Goal: Task Accomplishment & Management: Use online tool/utility

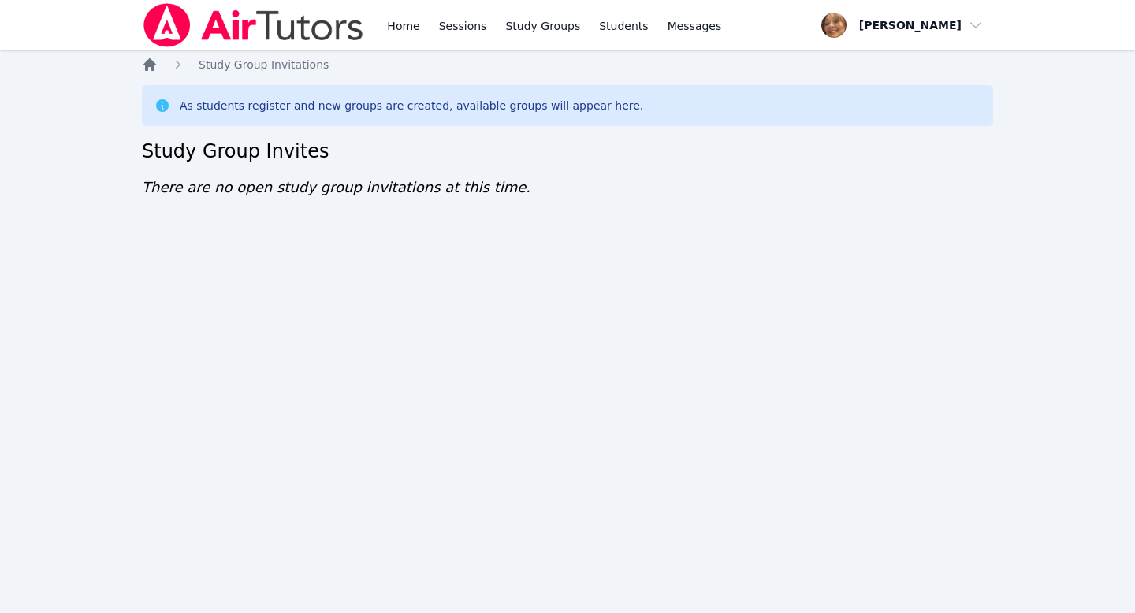
click at [149, 69] on icon "Breadcrumb" at bounding box center [150, 65] width 16 height 16
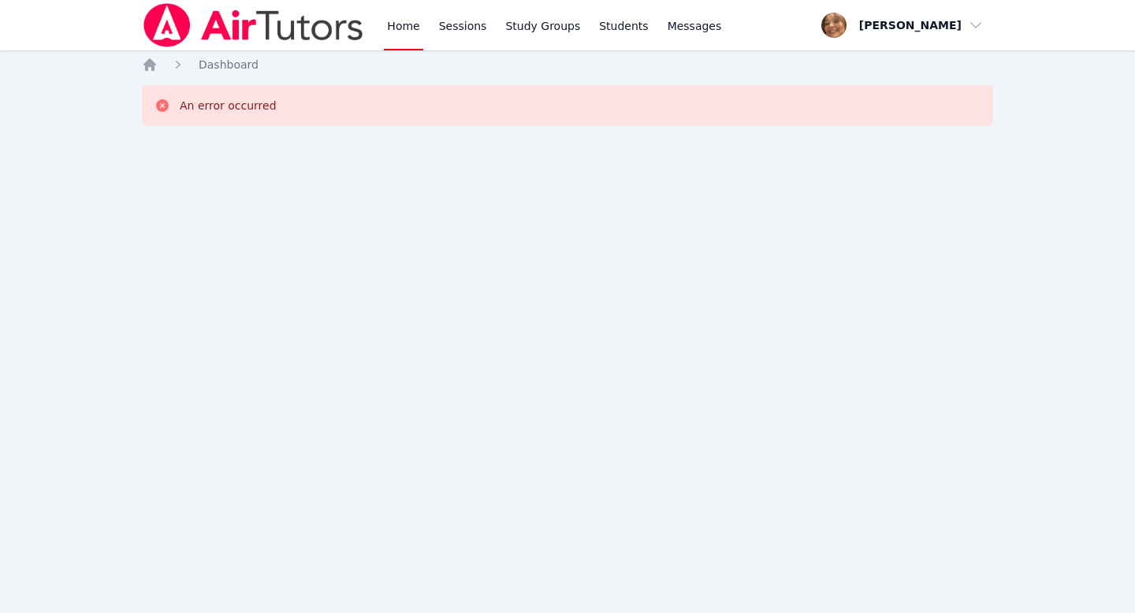
click at [110, 84] on div "Home Sessions Study Groups Students Messages Open user menu Michelle Rodriguez …" at bounding box center [567, 306] width 1135 height 613
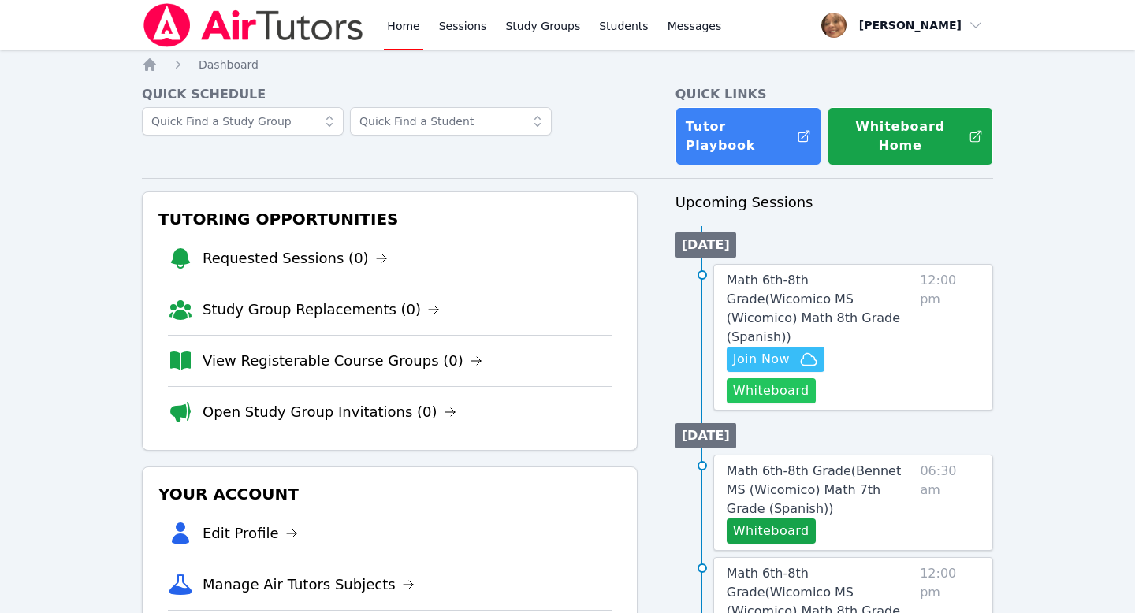
click at [816, 378] on button "Whiteboard" at bounding box center [771, 390] width 89 height 25
click at [766, 271] on link "Math 6th-8th Grade ( Wicomico MS (Wicomico) Math 8th Grade (Spanish) )" at bounding box center [820, 309] width 187 height 76
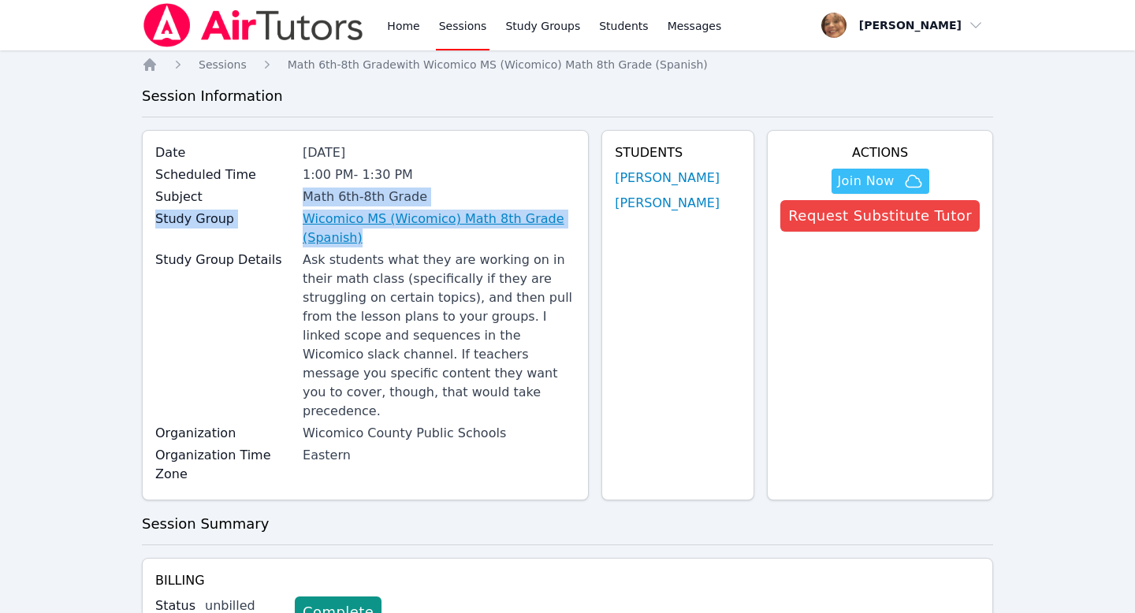
drag, startPoint x: 278, startPoint y: 200, endPoint x: 358, endPoint y: 247, distance: 92.2
click at [358, 247] on div "Date Sep 19, 2025 Scheduled Time 1:00 PM - 1:30 PM Subject Math 6th-8th Grade S…" at bounding box center [365, 315] width 447 height 370
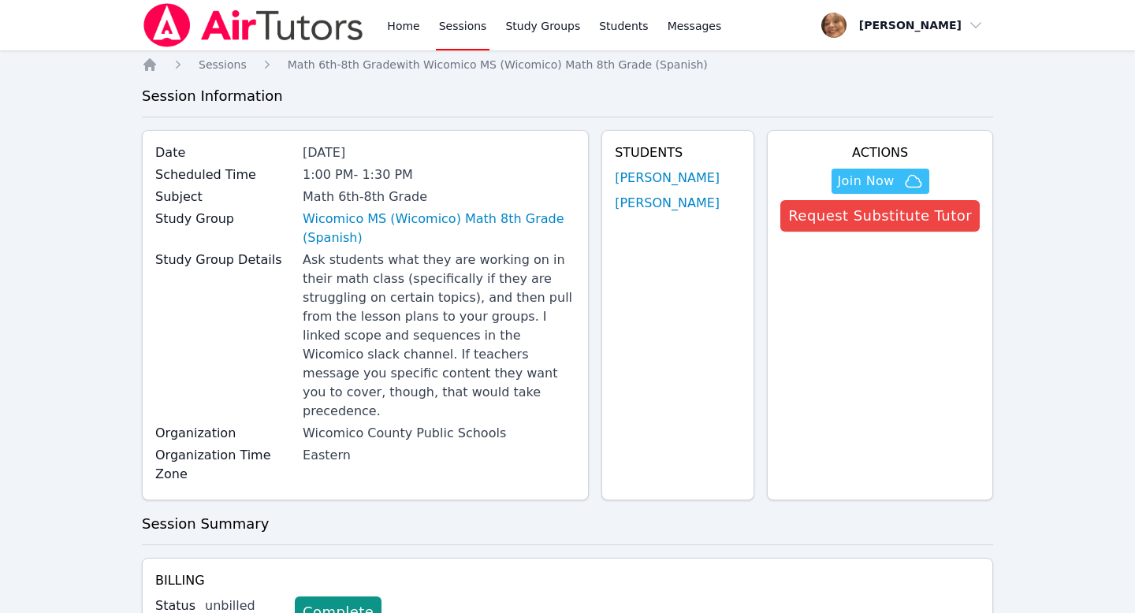
click at [162, 152] on label "Date" at bounding box center [224, 152] width 138 height 19
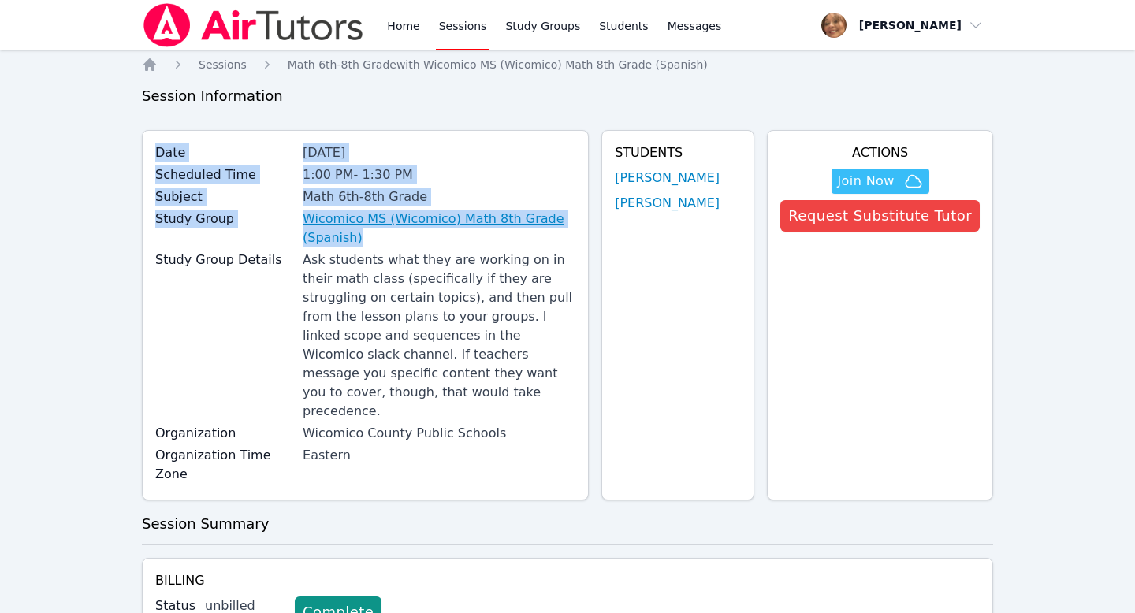
drag, startPoint x: 155, startPoint y: 151, endPoint x: 367, endPoint y: 241, distance: 229.9
click at [367, 241] on div "Date Sep 19, 2025 Scheduled Time 1:00 PM - 1:30 PM Subject Math 6th-8th Grade S…" at bounding box center [365, 315] width 447 height 370
copy div "Date Sep 19, 2025 Scheduled Time 1:00 PM - 1:30 PM Subject Math 6th-8th Grade S…"
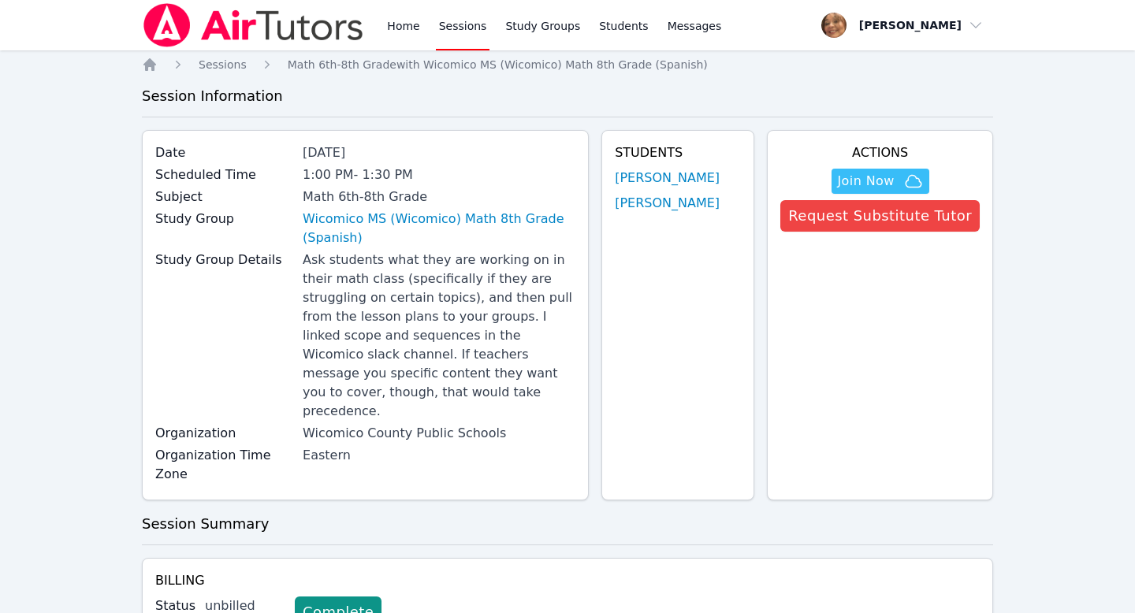
click at [830, 365] on div "Actions Hidden Join Now Request Substitute Tutor" at bounding box center [880, 315] width 226 height 370
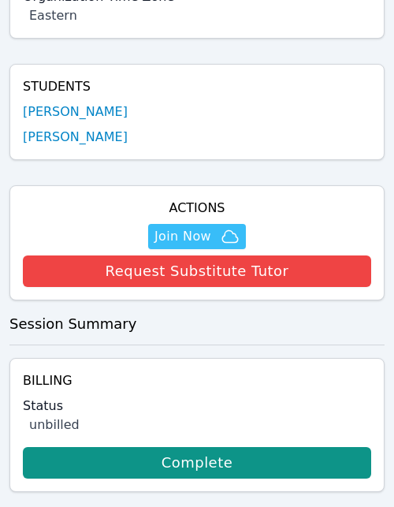
scroll to position [535, 0]
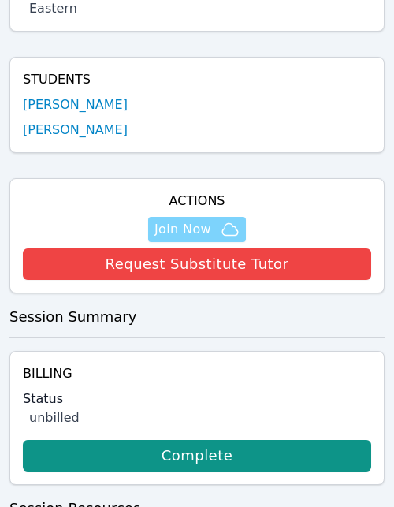
click at [196, 220] on span "Join Now" at bounding box center [183, 229] width 57 height 19
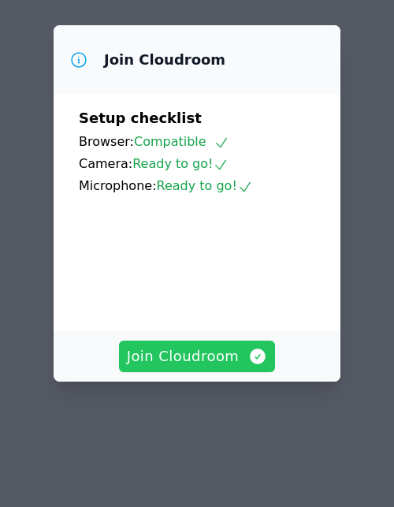
click at [208, 353] on span "Join Cloudroom" at bounding box center [197, 356] width 141 height 22
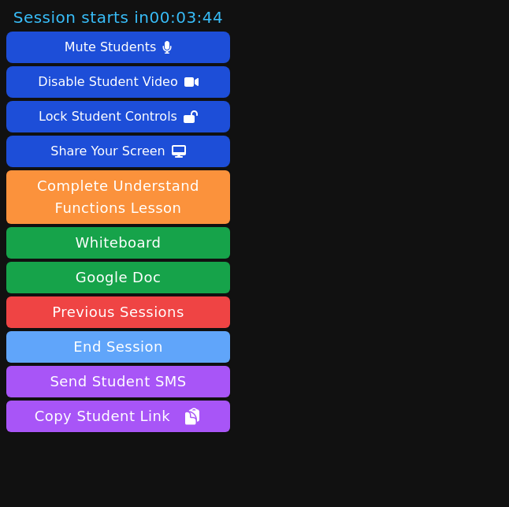
scroll to position [61, 0]
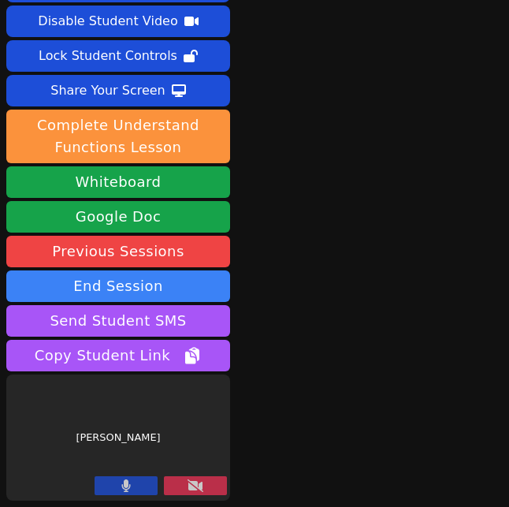
click at [203, 488] on icon at bounding box center [196, 485] width 16 height 13
click at [190, 490] on icon at bounding box center [196, 485] width 16 height 13
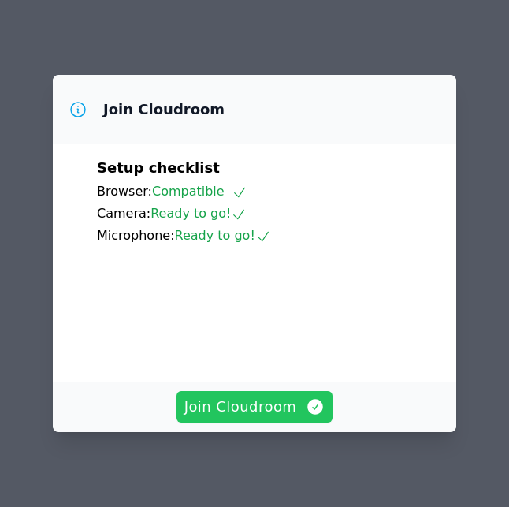
click at [236, 412] on span "Join Cloudroom" at bounding box center [254, 407] width 141 height 22
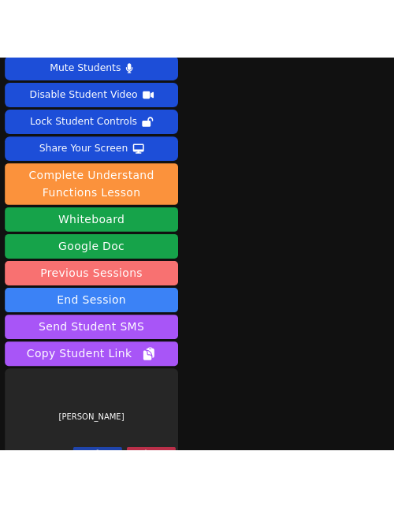
scroll to position [61, 0]
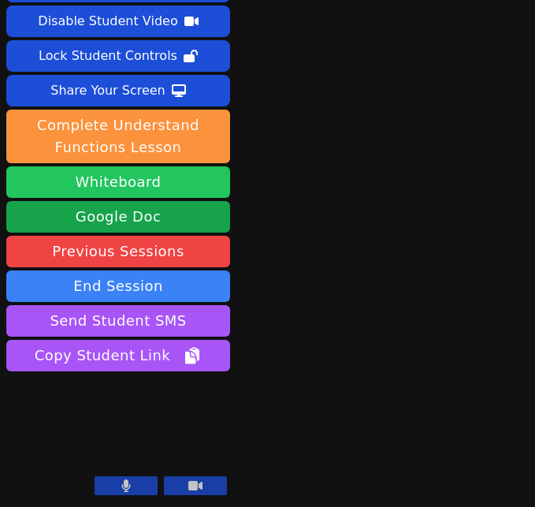
click at [174, 185] on button "Whiteboard" at bounding box center [118, 182] width 224 height 32
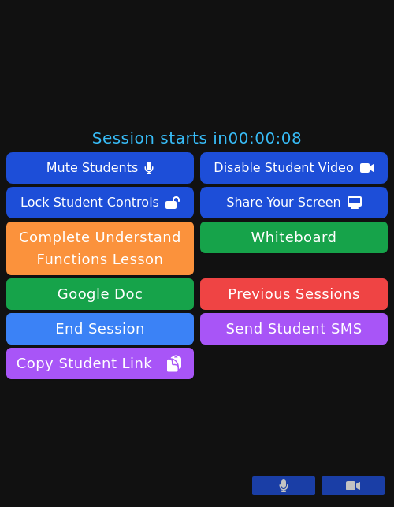
scroll to position [482, 0]
click at [375, 489] on button at bounding box center [353, 485] width 63 height 19
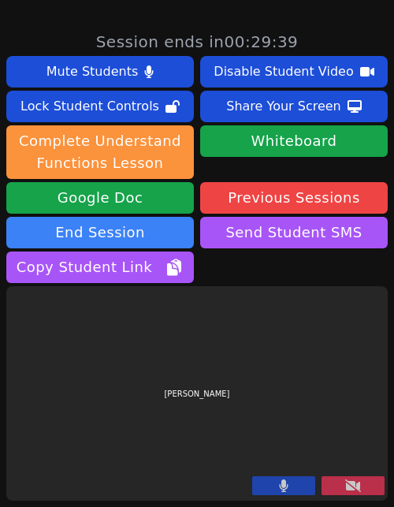
click at [375, 489] on button at bounding box center [353, 485] width 63 height 19
click at [350, 484] on icon at bounding box center [353, 485] width 16 height 13
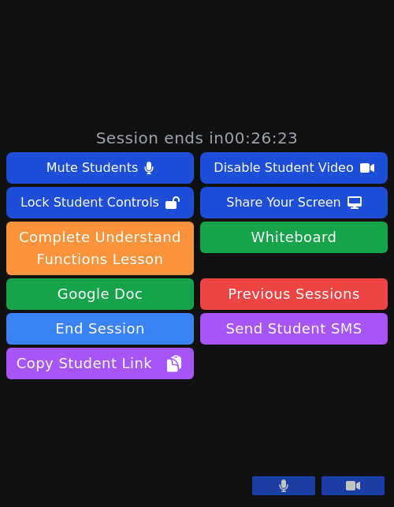
click at [263, 494] on button at bounding box center [283, 485] width 63 height 19
click at [243, 470] on video at bounding box center [124, 441] width 236 height 118
click at [292, 484] on button at bounding box center [283, 485] width 63 height 19
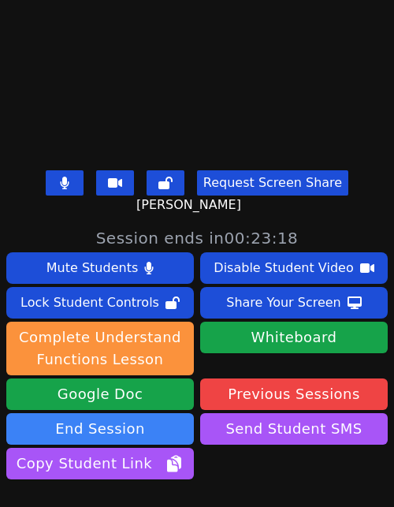
scroll to position [311, 0]
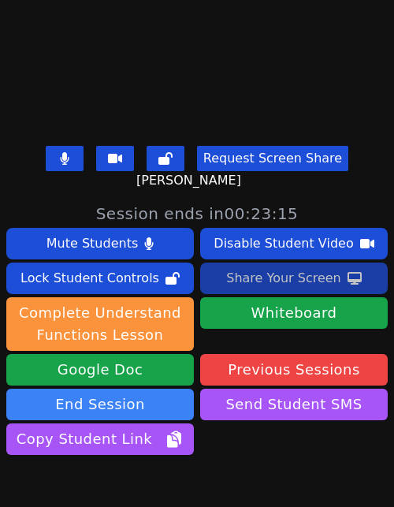
click at [296, 283] on div "Share Your Screen" at bounding box center [283, 278] width 115 height 25
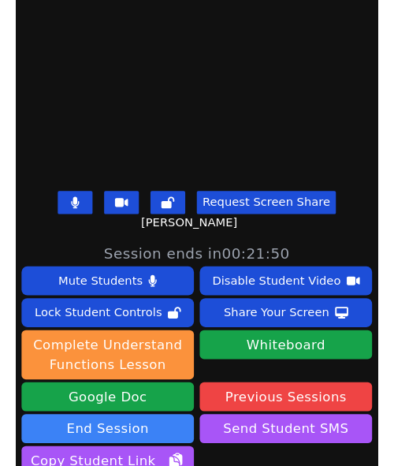
scroll to position [303, 0]
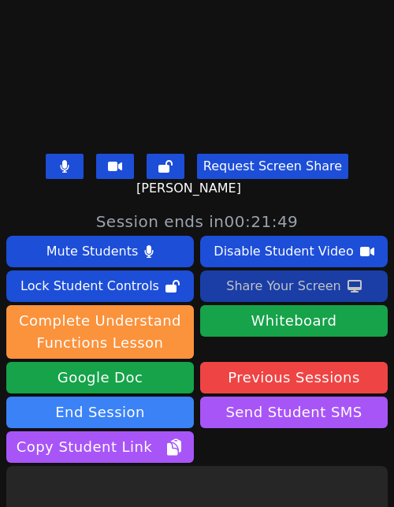
click at [273, 290] on div "Share Your Screen" at bounding box center [283, 286] width 115 height 25
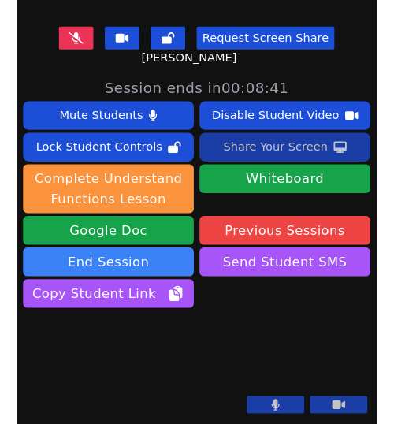
scroll to position [465, 0]
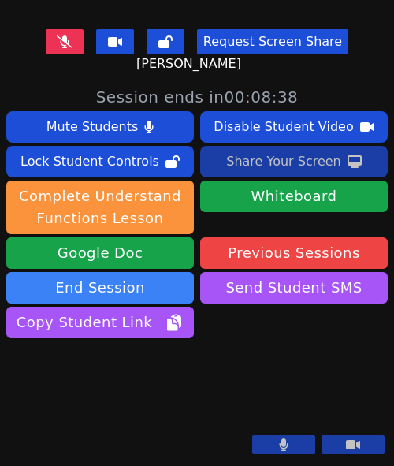
click at [296, 149] on div "Share Your Screen" at bounding box center [283, 161] width 115 height 25
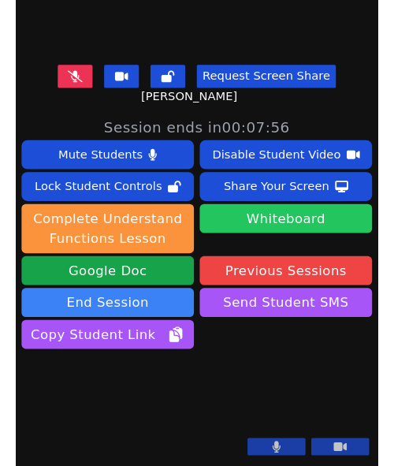
scroll to position [429, 0]
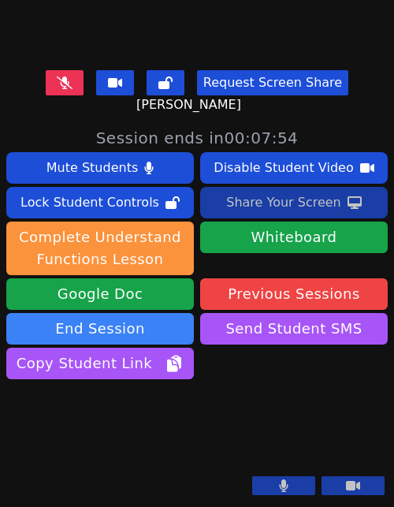
click at [300, 190] on div "Share Your Screen" at bounding box center [283, 202] width 115 height 25
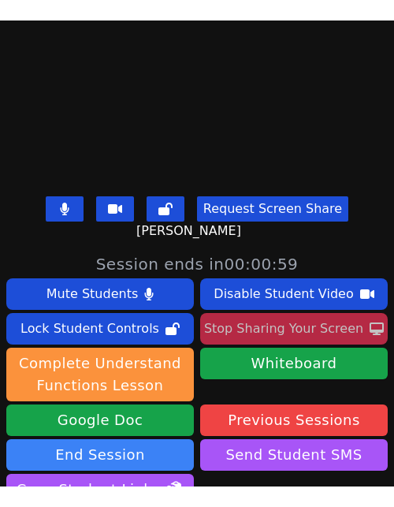
scroll to position [241, 0]
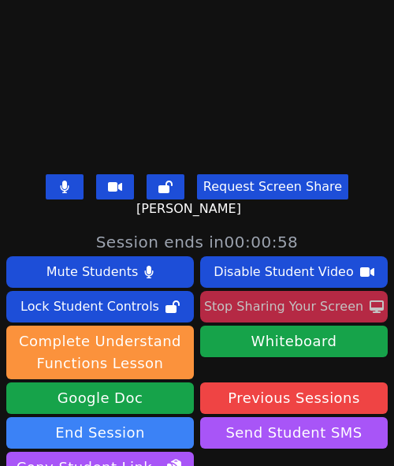
click at [270, 311] on div "Stop Sharing Your Screen" at bounding box center [283, 306] width 159 height 25
click at [270, 319] on div "Stop Sharing Your Screen" at bounding box center [283, 306] width 159 height 25
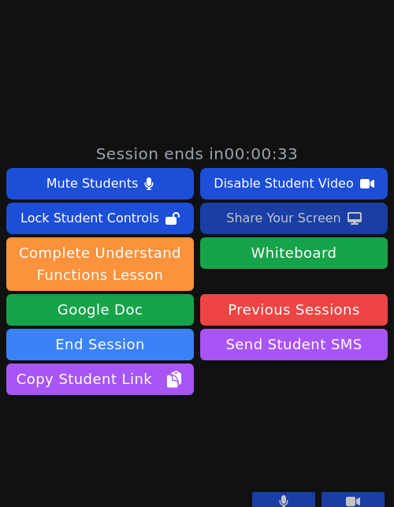
scroll to position [422, 0]
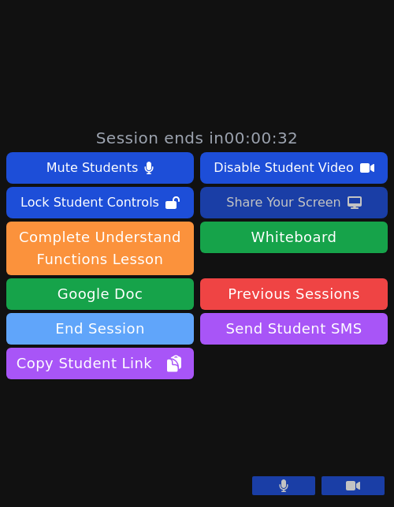
click at [152, 313] on button "End Session" at bounding box center [100, 329] width 188 height 32
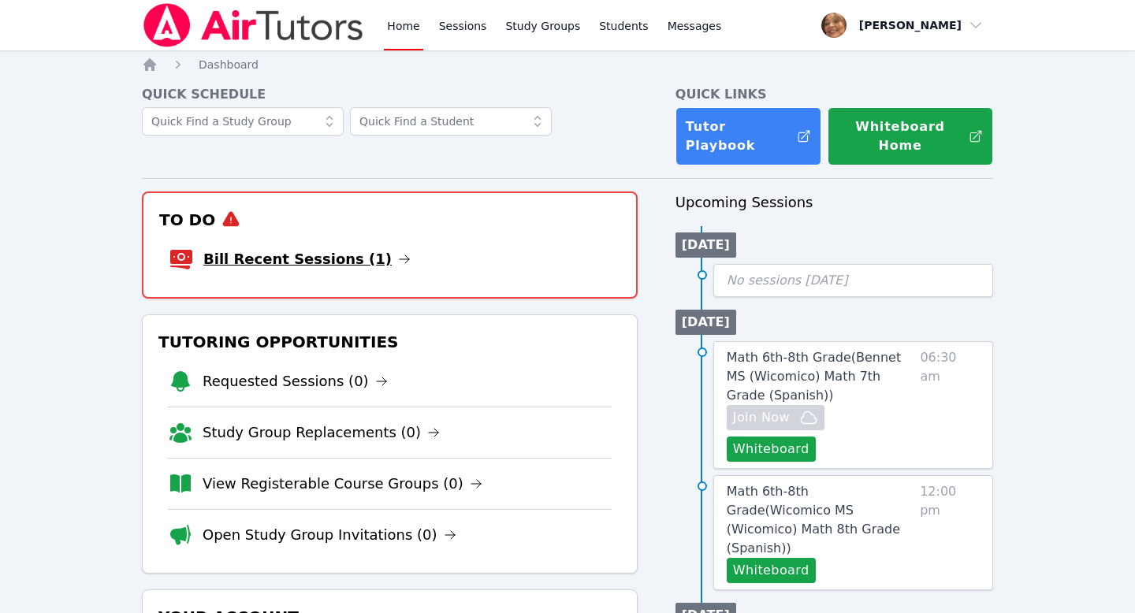
click at [329, 248] on link "Bill Recent Sessions (1)" at bounding box center [306, 259] width 207 height 22
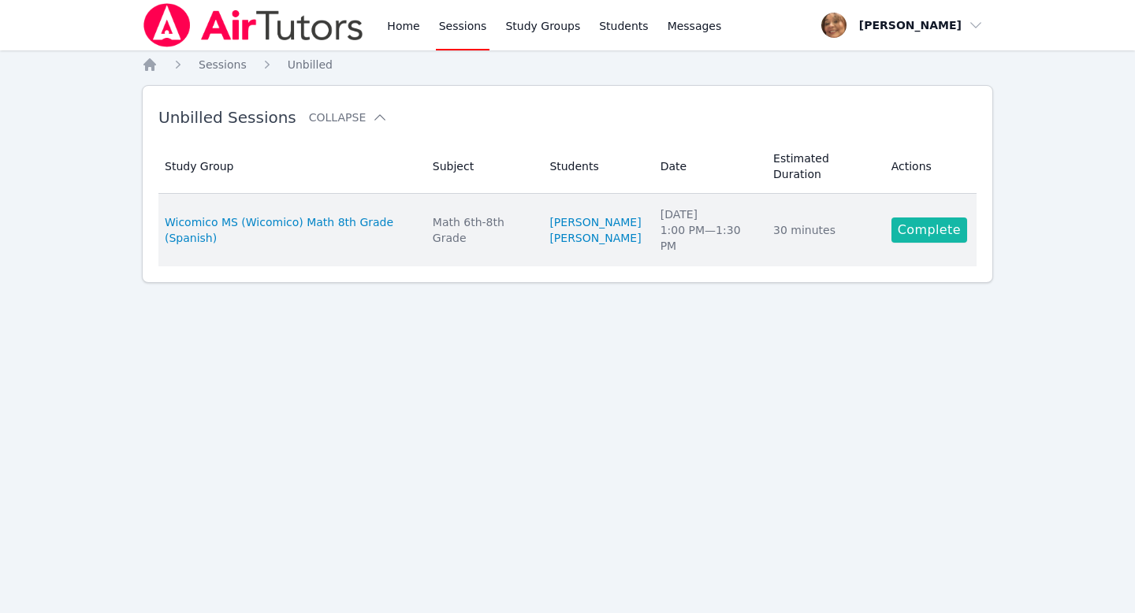
click at [393, 238] on link "Complete" at bounding box center [930, 230] width 76 height 25
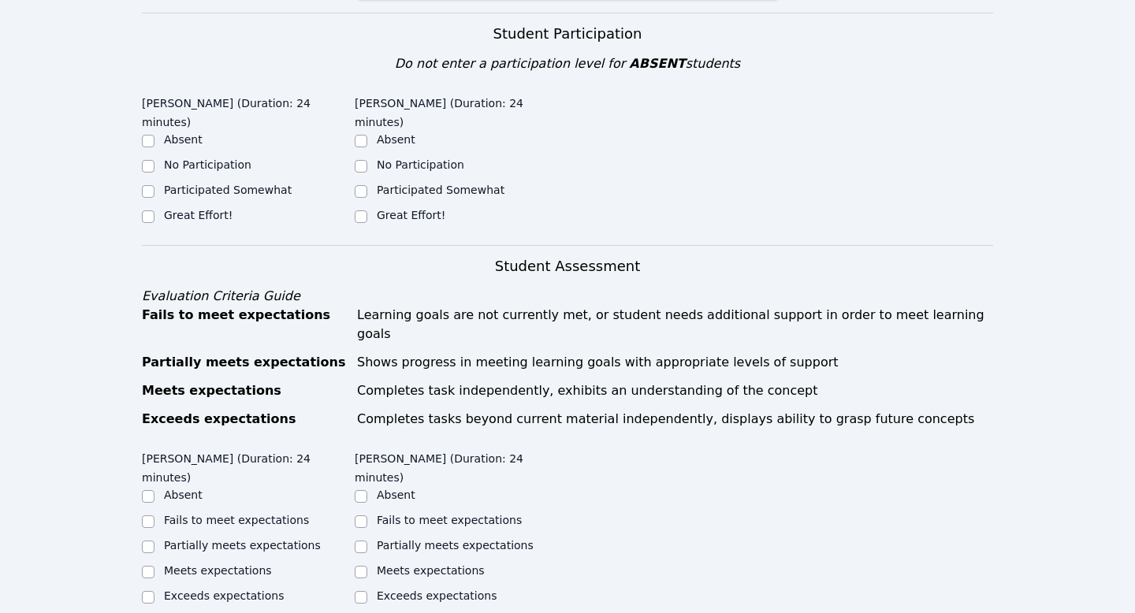
scroll to position [549, 0]
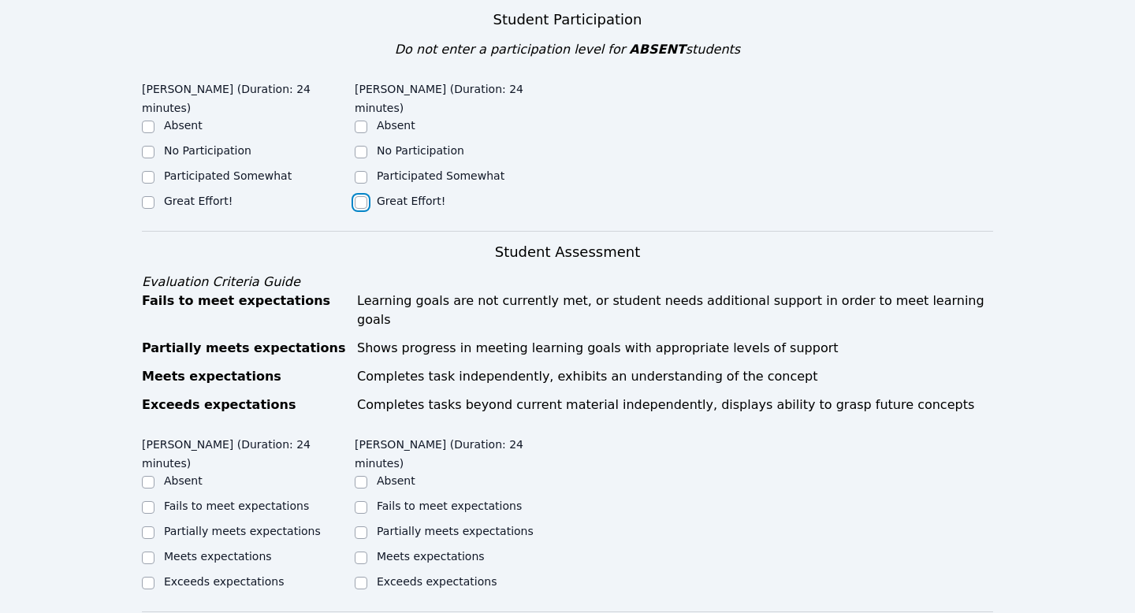
click at [359, 196] on input "Great Effort!" at bounding box center [361, 202] width 13 height 13
checkbox input "true"
click at [149, 196] on input "Great Effort!" at bounding box center [148, 202] width 13 height 13
checkbox input "true"
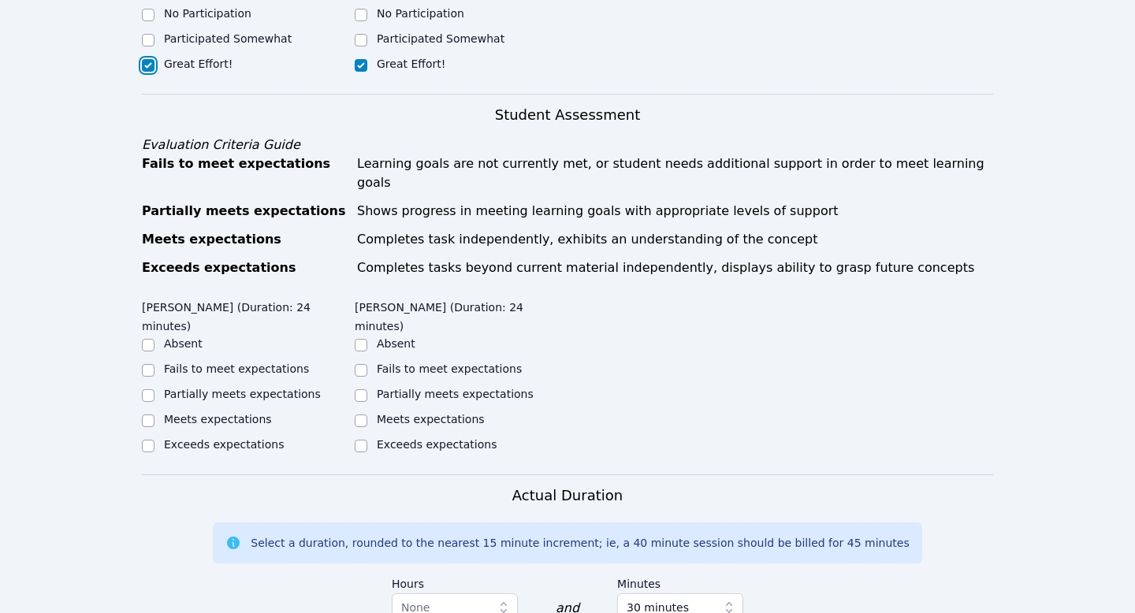
scroll to position [698, 0]
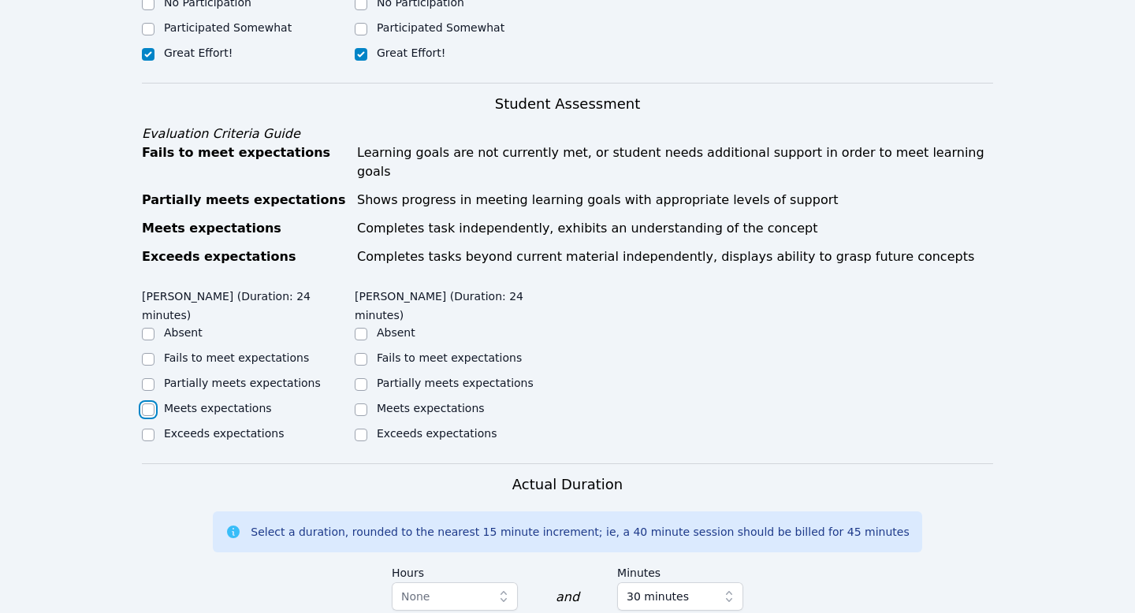
click at [148, 404] on input "Meets expectations" at bounding box center [148, 410] width 13 height 13
checkbox input "true"
click at [358, 404] on input "Meets expectations" at bounding box center [361, 410] width 13 height 13
checkbox input "true"
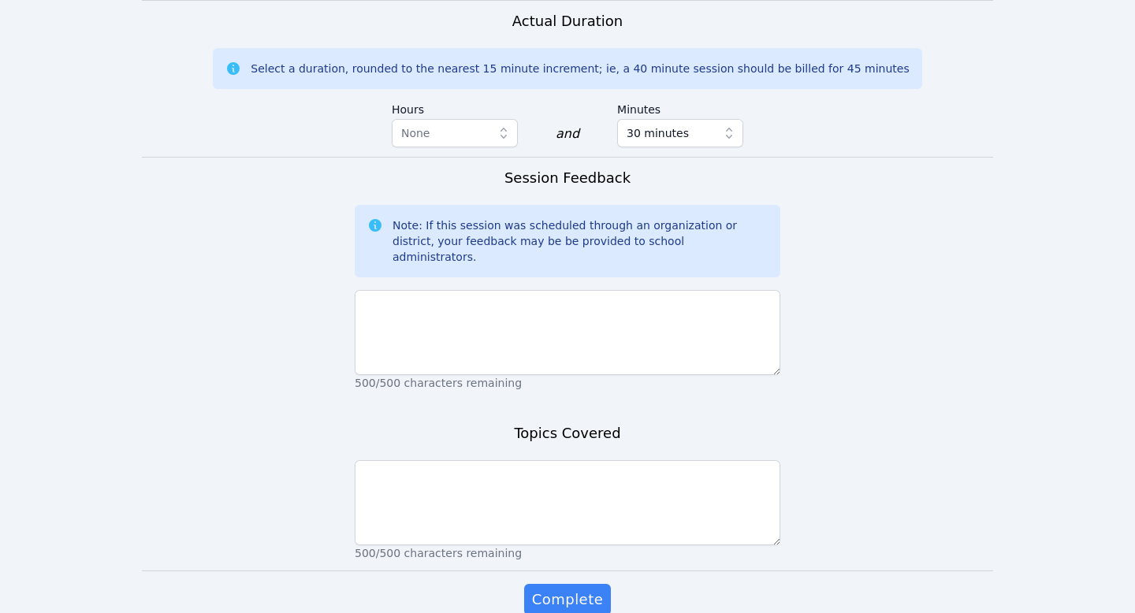
scroll to position [1186, 0]
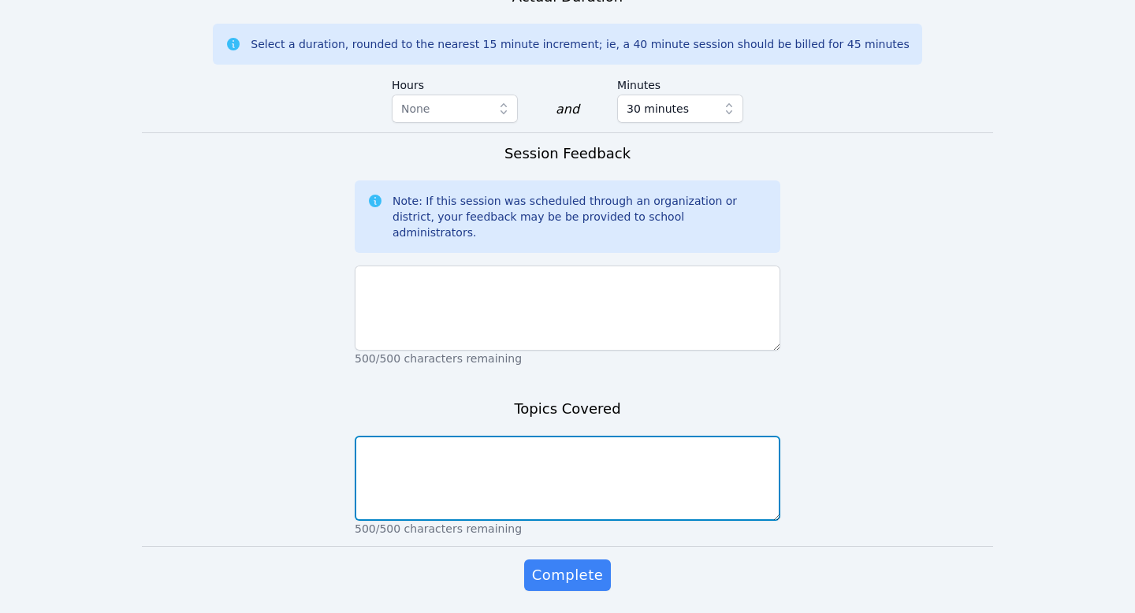
click at [393, 436] on textarea at bounding box center [568, 478] width 426 height 85
type textarea "Transformations"
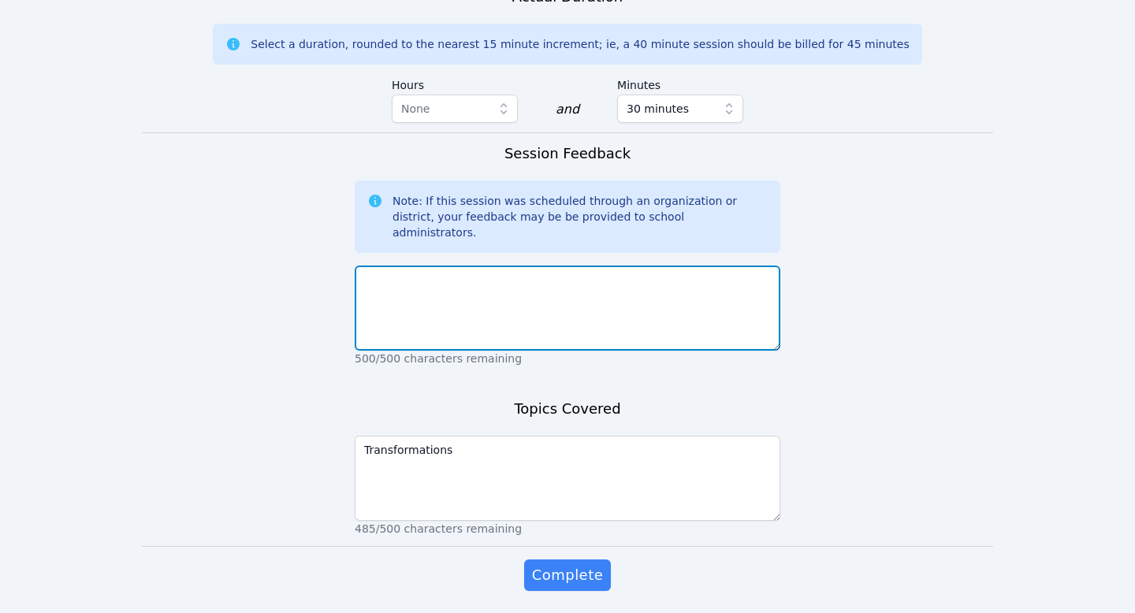
click at [393, 273] on textarea at bounding box center [568, 308] width 426 height 85
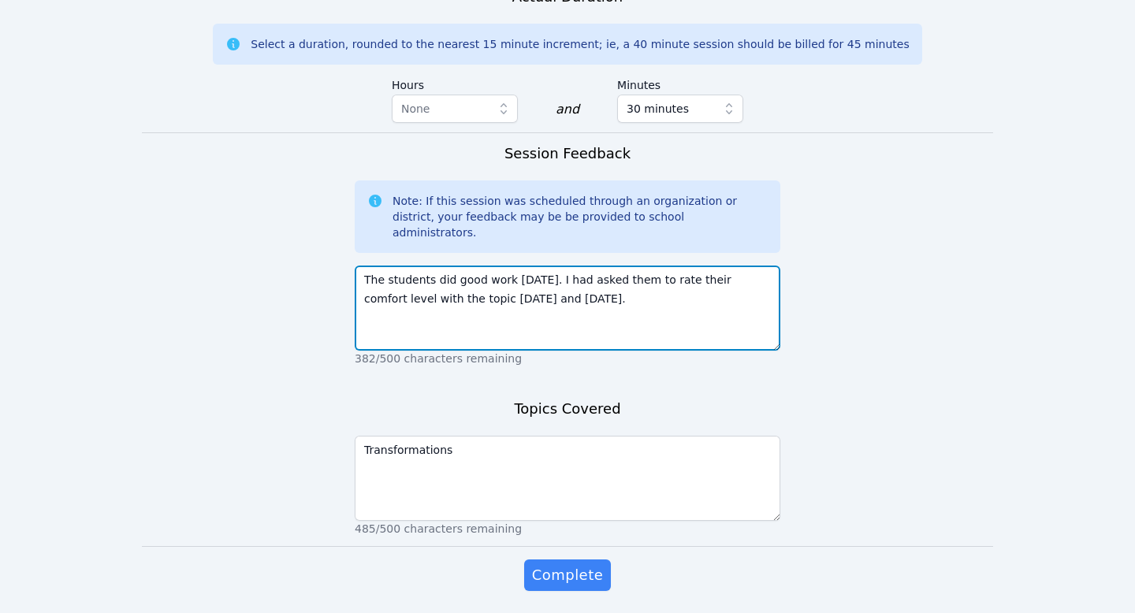
click at [393, 266] on textarea "The students did good work [DATE]. I had asked them to rate their comfort level…" at bounding box center [568, 308] width 426 height 85
click at [393, 266] on textarea "The students did good work [DATE]. I asked them to rate their comfort level wit…" at bounding box center [568, 308] width 426 height 85
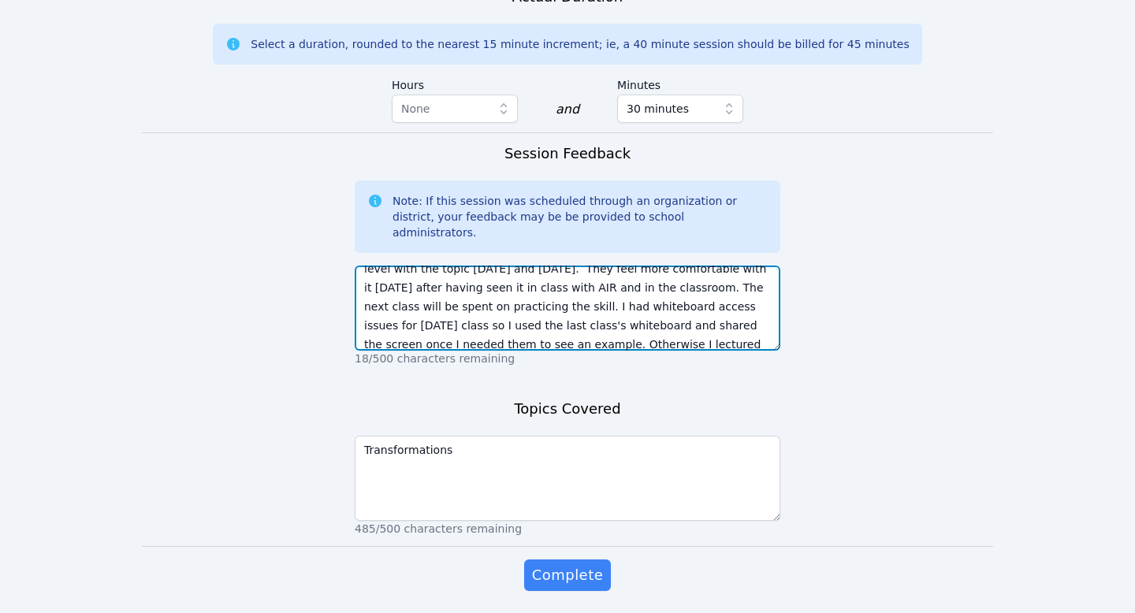
scroll to position [49, 0]
type textarea "The students did good work [DATE]. I asked them to rate their comfort level wit…"
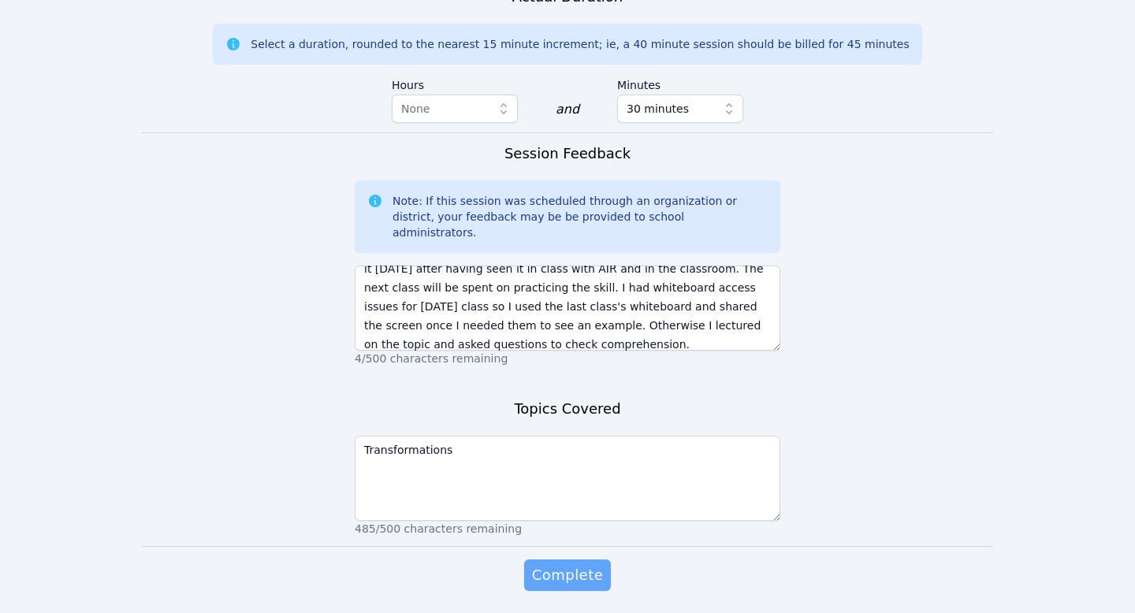
click at [393, 506] on span "Complete" at bounding box center [567, 575] width 71 height 22
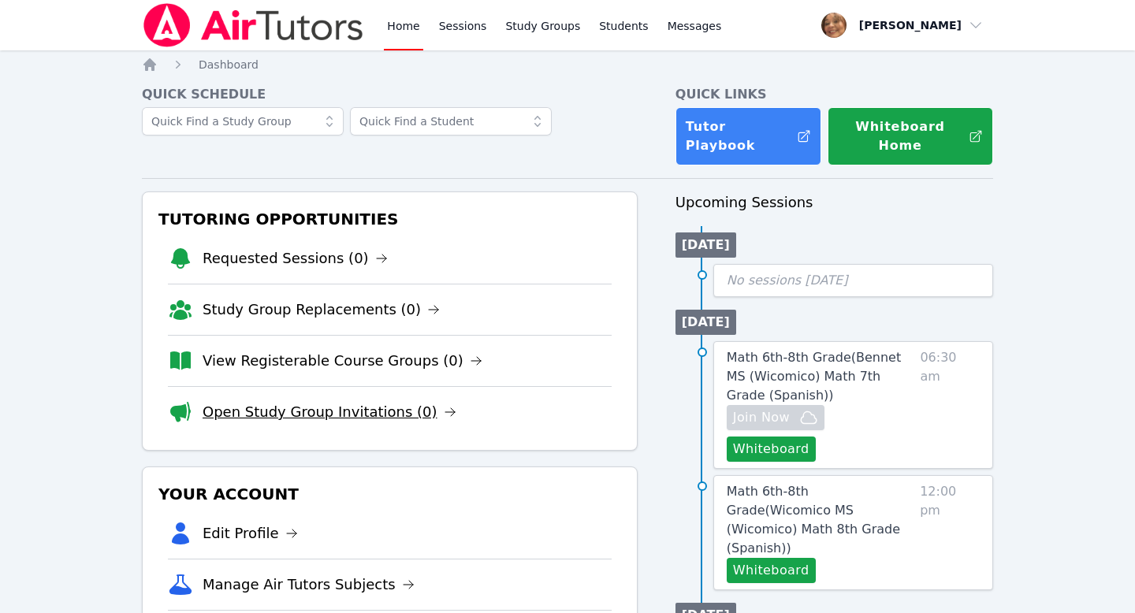
click at [273, 401] on link "Open Study Group Invitations (0)" at bounding box center [330, 412] width 254 height 22
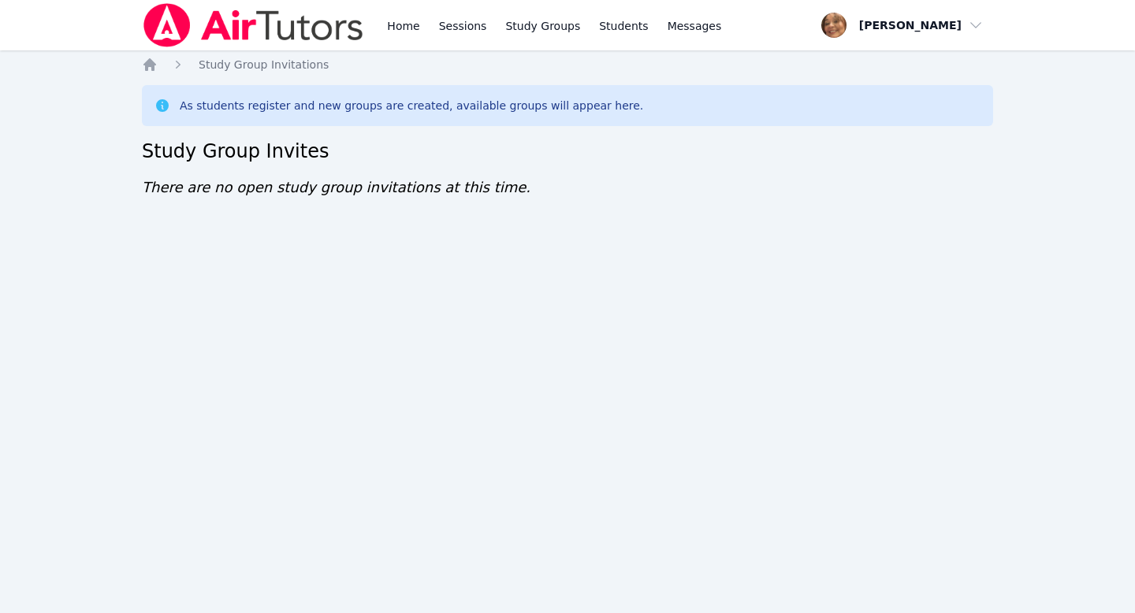
drag, startPoint x: 1134, startPoint y: 135, endPoint x: 966, endPoint y: 132, distance: 168.7
click at [393, 132] on div "Home Sessions Study Groups Students Messages Open user menu [PERSON_NAME] Open …" at bounding box center [567, 306] width 1135 height 613
